Goal: Unclear

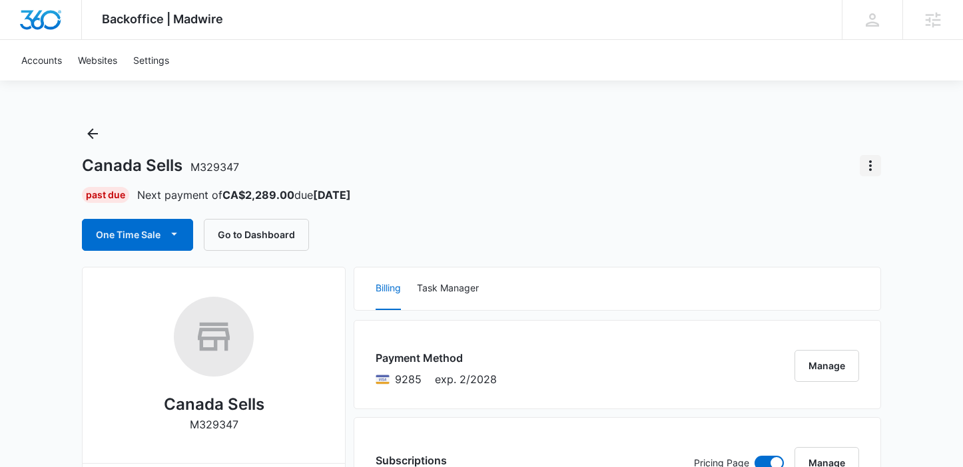
click at [873, 163] on icon "Actions" at bounding box center [870, 166] width 16 height 16
click at [801, 206] on div "Close Account" at bounding box center [816, 202] width 63 height 9
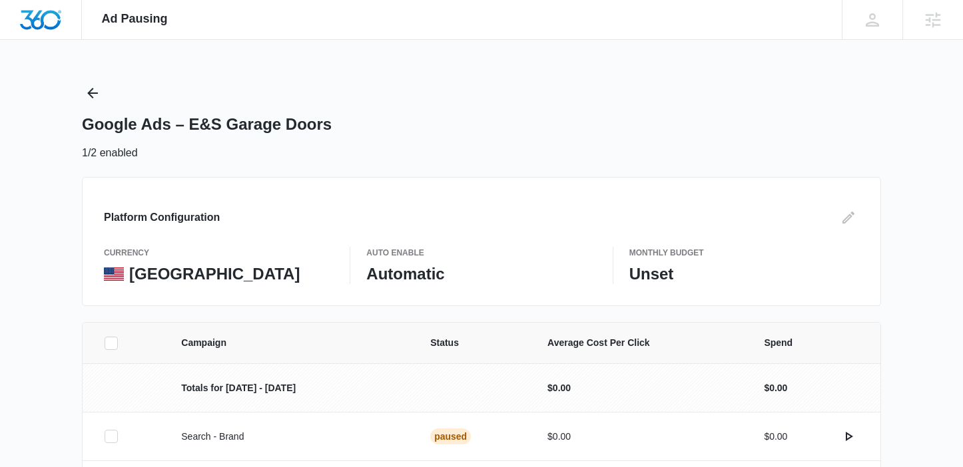
click at [431, 121] on div "Google Ads – E&S Garage Doors" at bounding box center [481, 124] width 799 height 20
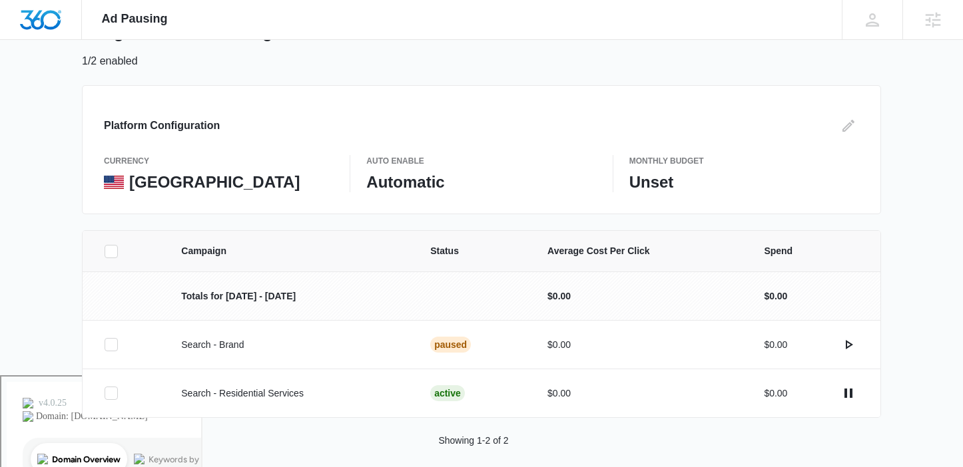
scroll to position [105, 0]
